Goal: Navigation & Orientation: Find specific page/section

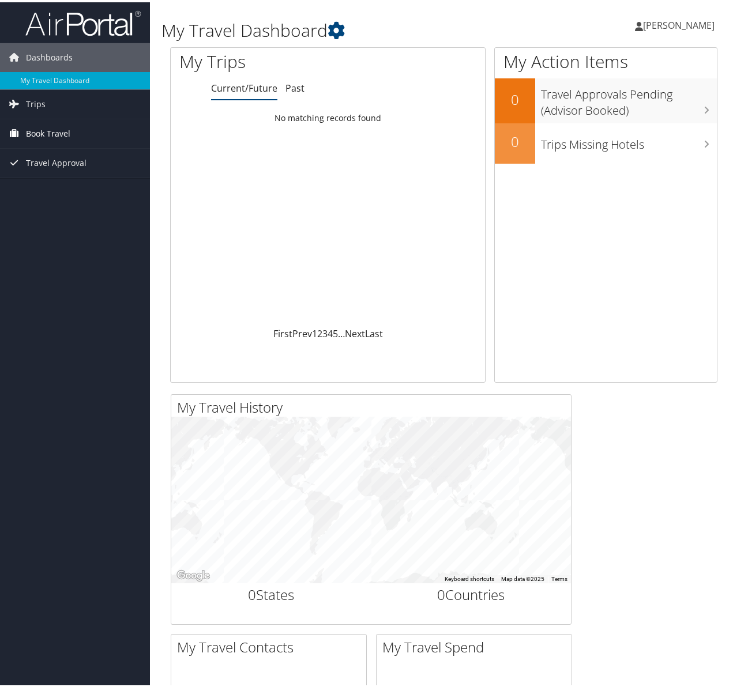
click at [48, 130] on span "Book Travel" at bounding box center [48, 131] width 44 height 29
click at [65, 187] on link "Book/Manage Online Trips" at bounding box center [75, 189] width 150 height 17
click at [36, 97] on span "Trips" at bounding box center [36, 102] width 20 height 29
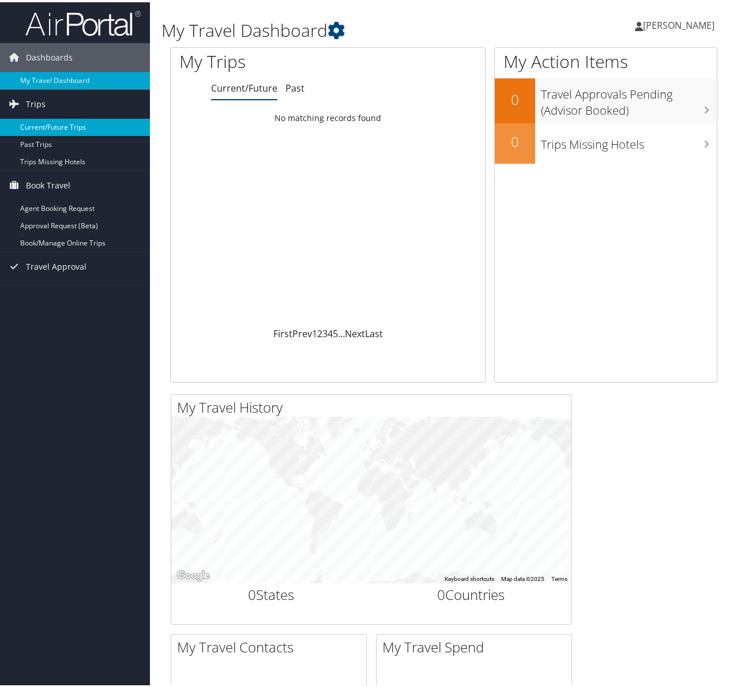
click at [53, 125] on link "Current/Future Trips" at bounding box center [75, 124] width 150 height 17
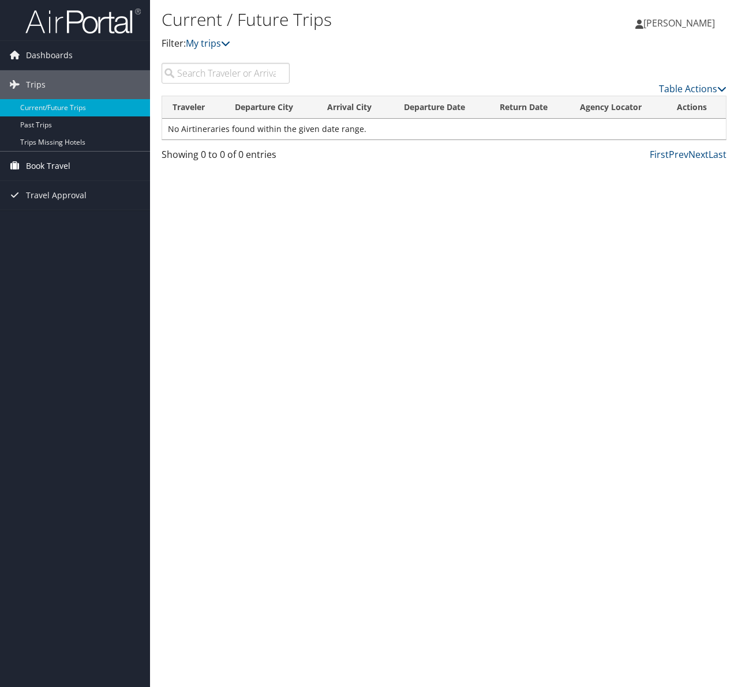
click at [42, 163] on span "Book Travel" at bounding box center [48, 166] width 44 height 29
click at [36, 44] on span "Dashboards" at bounding box center [49, 55] width 47 height 29
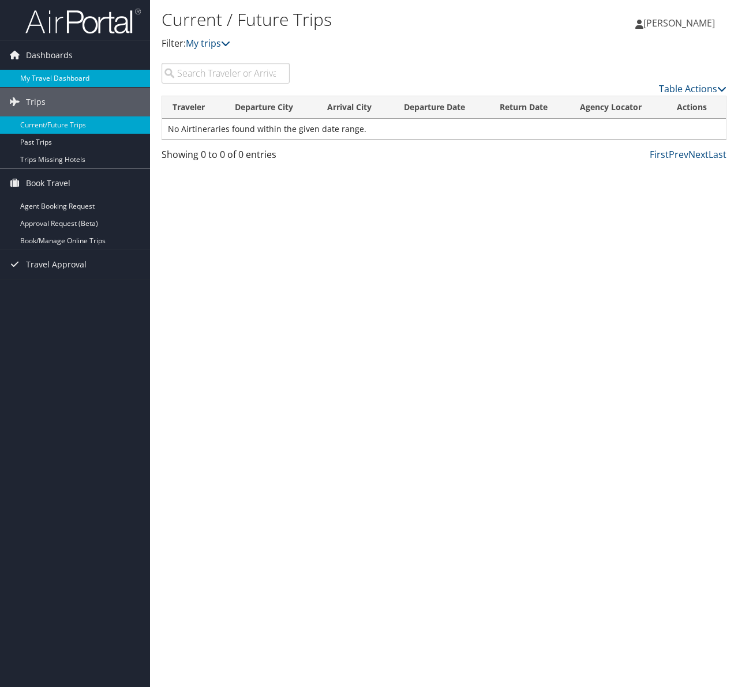
click at [44, 74] on link "My Travel Dashboard" at bounding box center [75, 78] width 150 height 17
